Goal: Check status: Check status

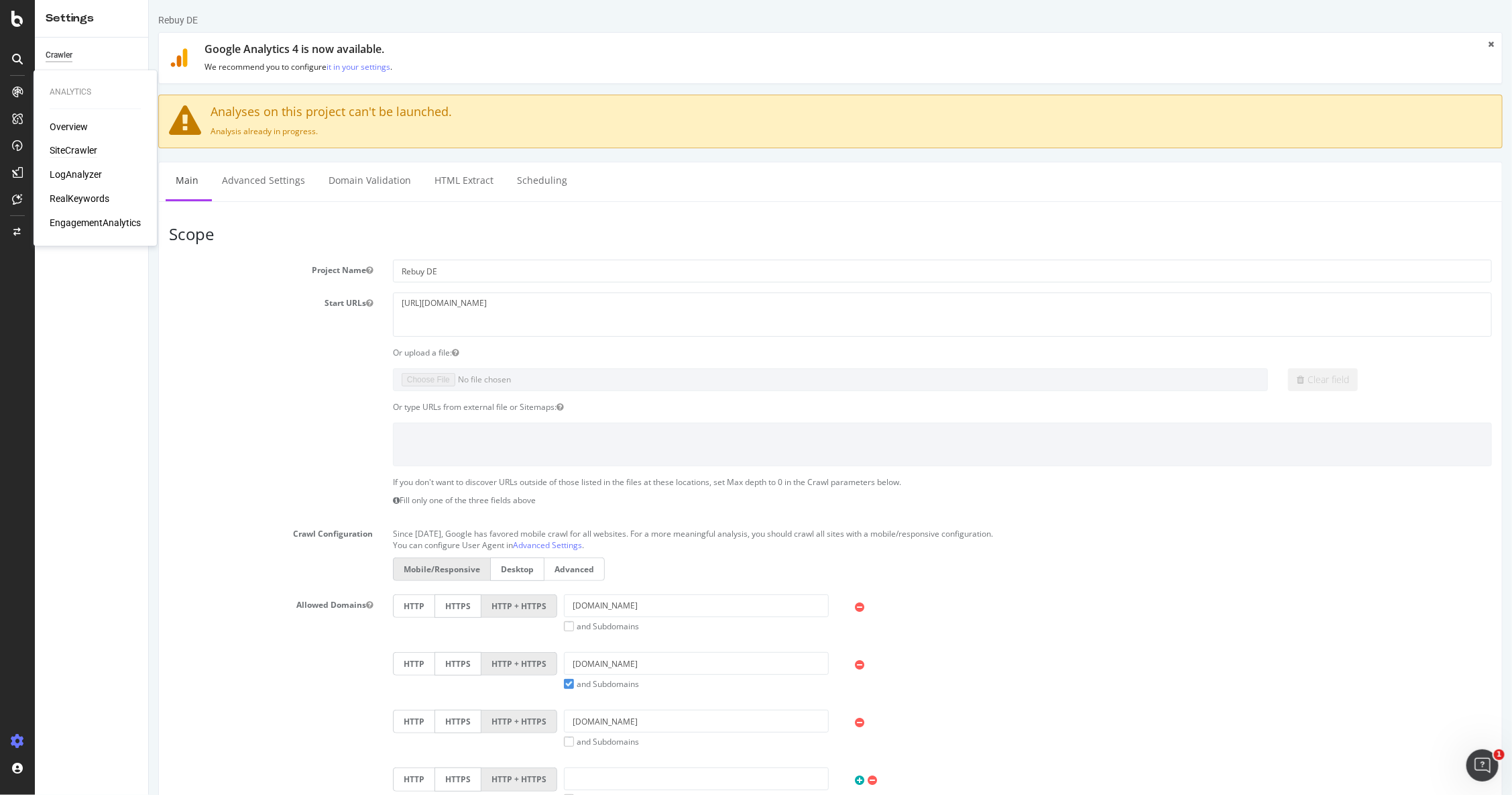
click at [78, 150] on div "SiteCrawler" at bounding box center [73, 150] width 48 height 13
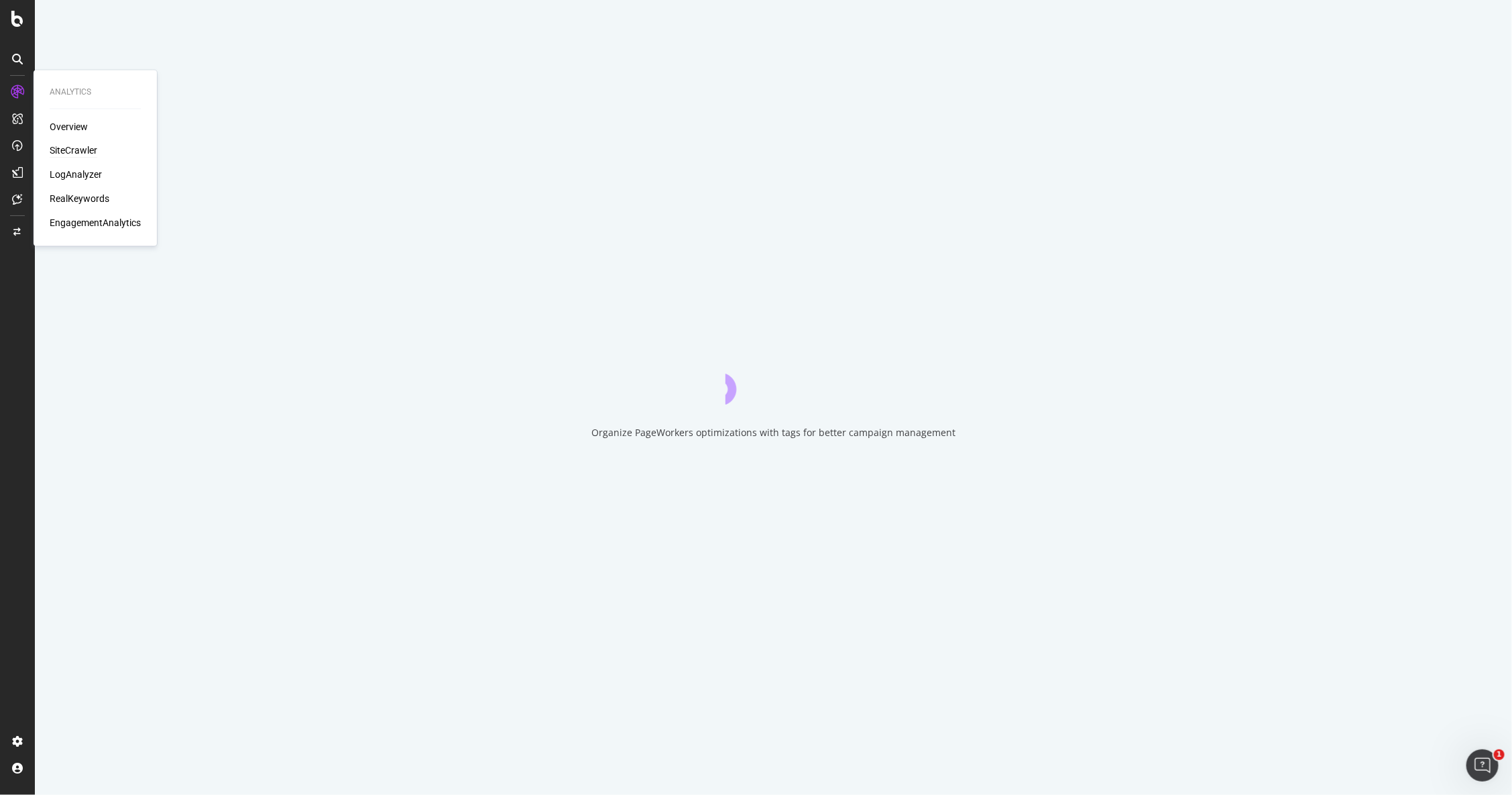
click at [78, 150] on div "SiteCrawler" at bounding box center [73, 150] width 48 height 13
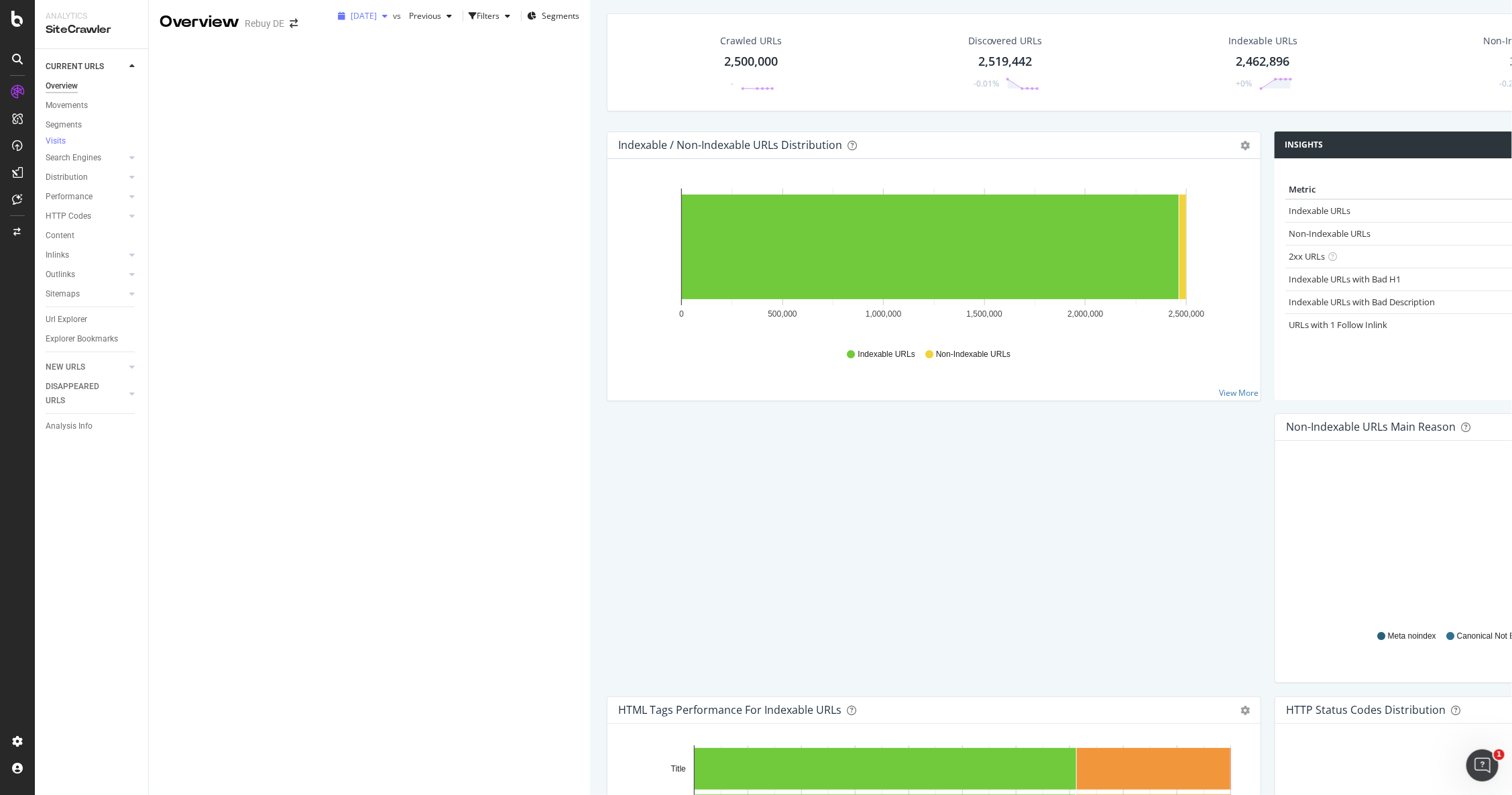
click at [382, 20] on icon "button" at bounding box center [385, 16] width 5 height 8
